Goal: Transaction & Acquisition: Purchase product/service

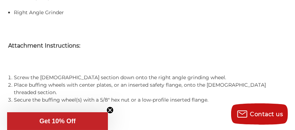
scroll to position [603, 0]
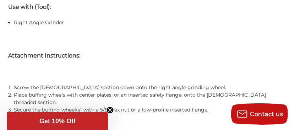
click at [92, 123] on p "Get 10% Off" at bounding box center [57, 120] width 95 height 7
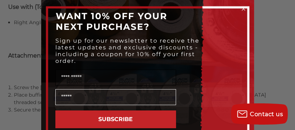
click at [135, 82] on input "Name" at bounding box center [115, 78] width 121 height 16
type input "******"
type input "**********"
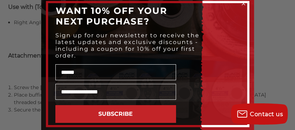
scroll to position [10, 0]
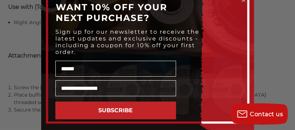
click at [115, 112] on button "SUBSCRIBE" at bounding box center [115, 110] width 121 height 18
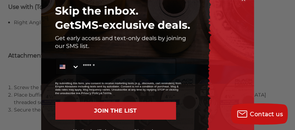
click at [111, 67] on input "Mobile" at bounding box center [127, 66] width 96 height 15
type input "**********"
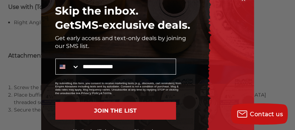
click at [115, 108] on button "JOIN THE LIST" at bounding box center [115, 111] width 121 height 18
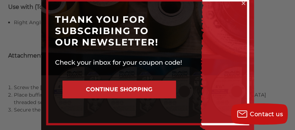
click at [116, 90] on button "CONTINUE SHOPPING" at bounding box center [118, 90] width 113 height 18
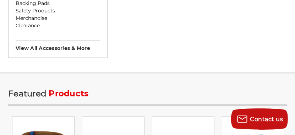
scroll to position [1348, 0]
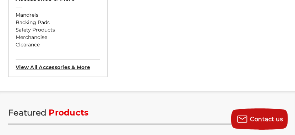
click at [68, 66] on h3 "View All accessories & more" at bounding box center [58, 64] width 84 height 11
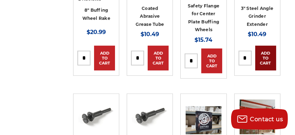
scroll to position [461, 0]
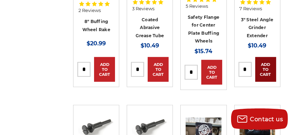
click at [266, 66] on link "Add to Cart" at bounding box center [265, 69] width 21 height 25
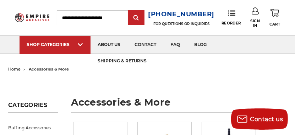
scroll to position [0, 0]
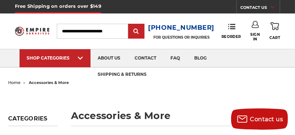
click at [275, 27] on use at bounding box center [274, 26] width 9 height 8
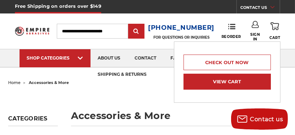
click at [254, 81] on link "View Cart" at bounding box center [226, 82] width 87 height 16
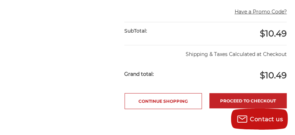
scroll to position [248, 0]
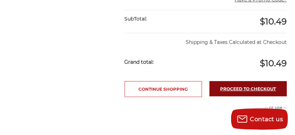
click at [254, 89] on link "Proceed to checkout" at bounding box center [247, 88] width 77 height 15
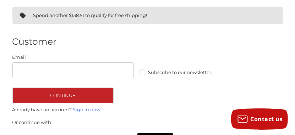
scroll to position [91, 0]
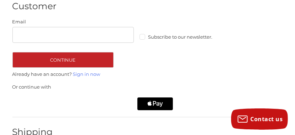
click at [117, 38] on input "Email" at bounding box center [72, 35] width 121 height 16
type input "**********"
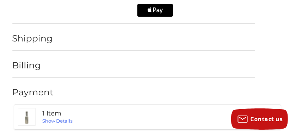
scroll to position [149, 0]
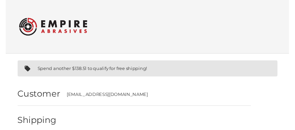
scroll to position [83, 0]
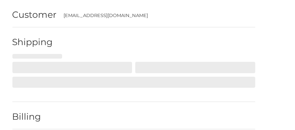
select select "**"
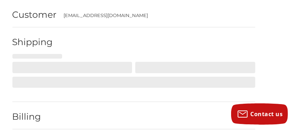
select select "**"
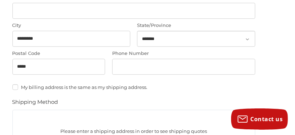
scroll to position [259, 0]
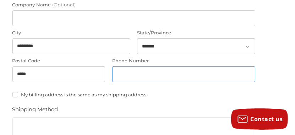
click at [149, 74] on input "Phone Number" at bounding box center [183, 74] width 143 height 16
type input "**********"
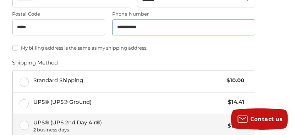
scroll to position [295, 0]
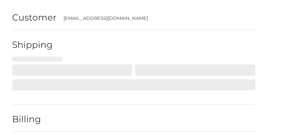
scroll to position [156, 0]
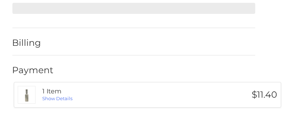
select select "**"
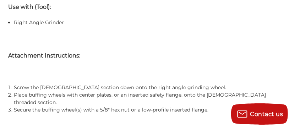
scroll to position [617, 0]
drag, startPoint x: 44, startPoint y: 31, endPoint x: 195, endPoint y: 55, distance: 152.9
click at [195, 55] on p "Attachment Instructions:" at bounding box center [147, 55] width 278 height 9
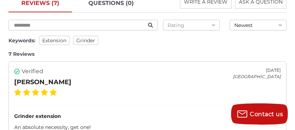
scroll to position [1007, 0]
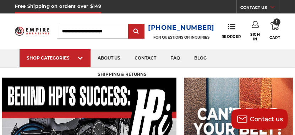
click at [275, 24] on span "1" at bounding box center [276, 21] width 7 height 7
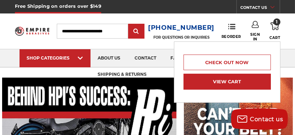
click at [226, 83] on link "View Cart" at bounding box center [226, 82] width 87 height 16
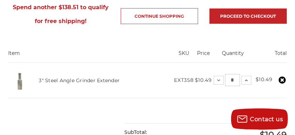
scroll to position [142, 0]
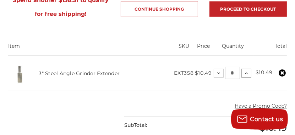
click at [246, 73] on icon at bounding box center [246, 74] width 6 height 6
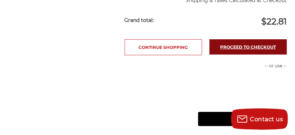
scroll to position [319, 0]
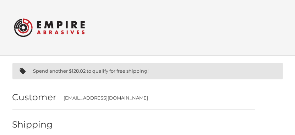
scroll to position [83, 0]
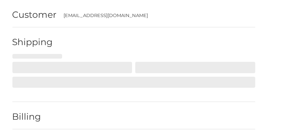
select select "**"
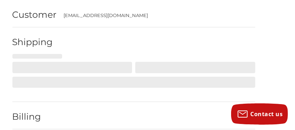
select select "**"
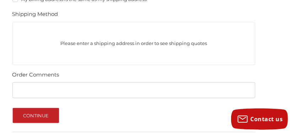
scroll to position [366, 0]
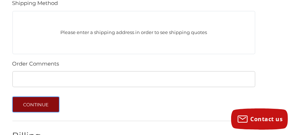
click at [49, 104] on button "Continue" at bounding box center [35, 105] width 47 height 16
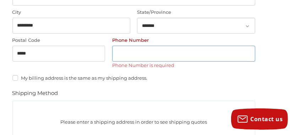
scroll to position [265, 0]
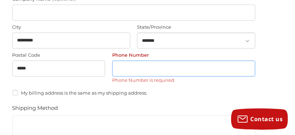
click at [151, 64] on input "Phone Number" at bounding box center [183, 69] width 143 height 16
type input "**********"
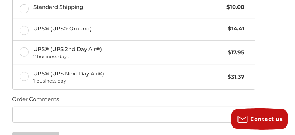
scroll to position [336, 0]
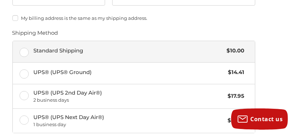
click at [26, 53] on label "Standard Shipping $10.00" at bounding box center [134, 51] width 242 height 21
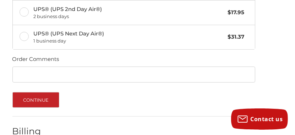
scroll to position [442, 0]
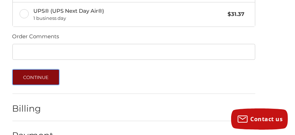
click at [39, 77] on button "Continue" at bounding box center [35, 78] width 47 height 16
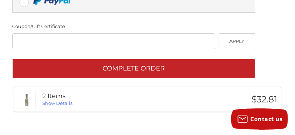
scroll to position [259, 0]
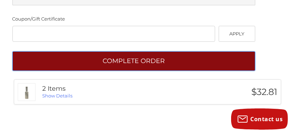
click at [139, 60] on button "Complete order" at bounding box center [133, 61] width 243 height 20
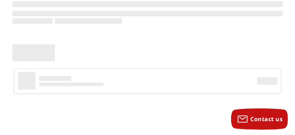
scroll to position [104, 0]
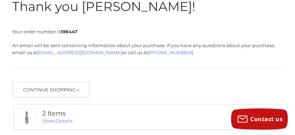
scroll to position [106, 0]
